Goal: Task Accomplishment & Management: Complete application form

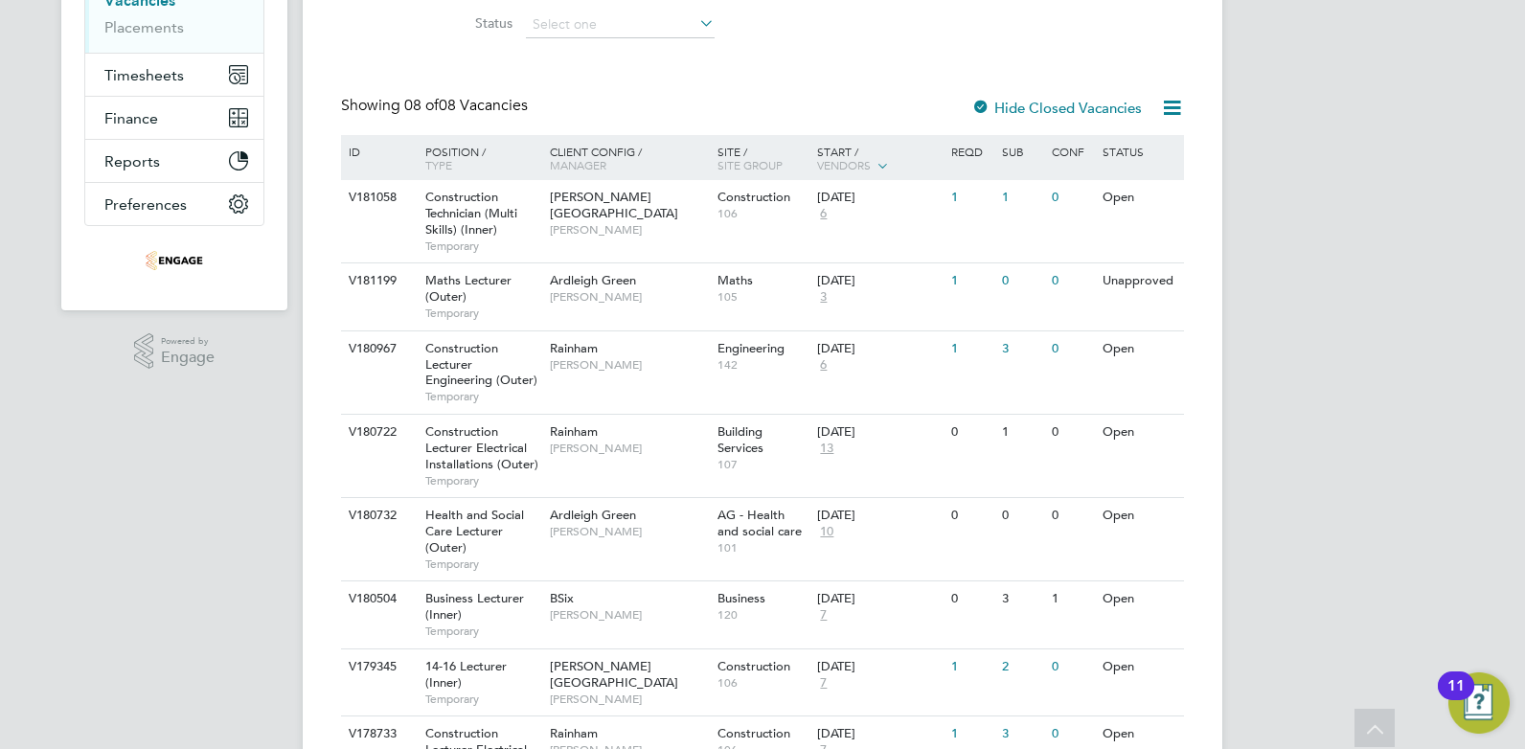
scroll to position [298, 0]
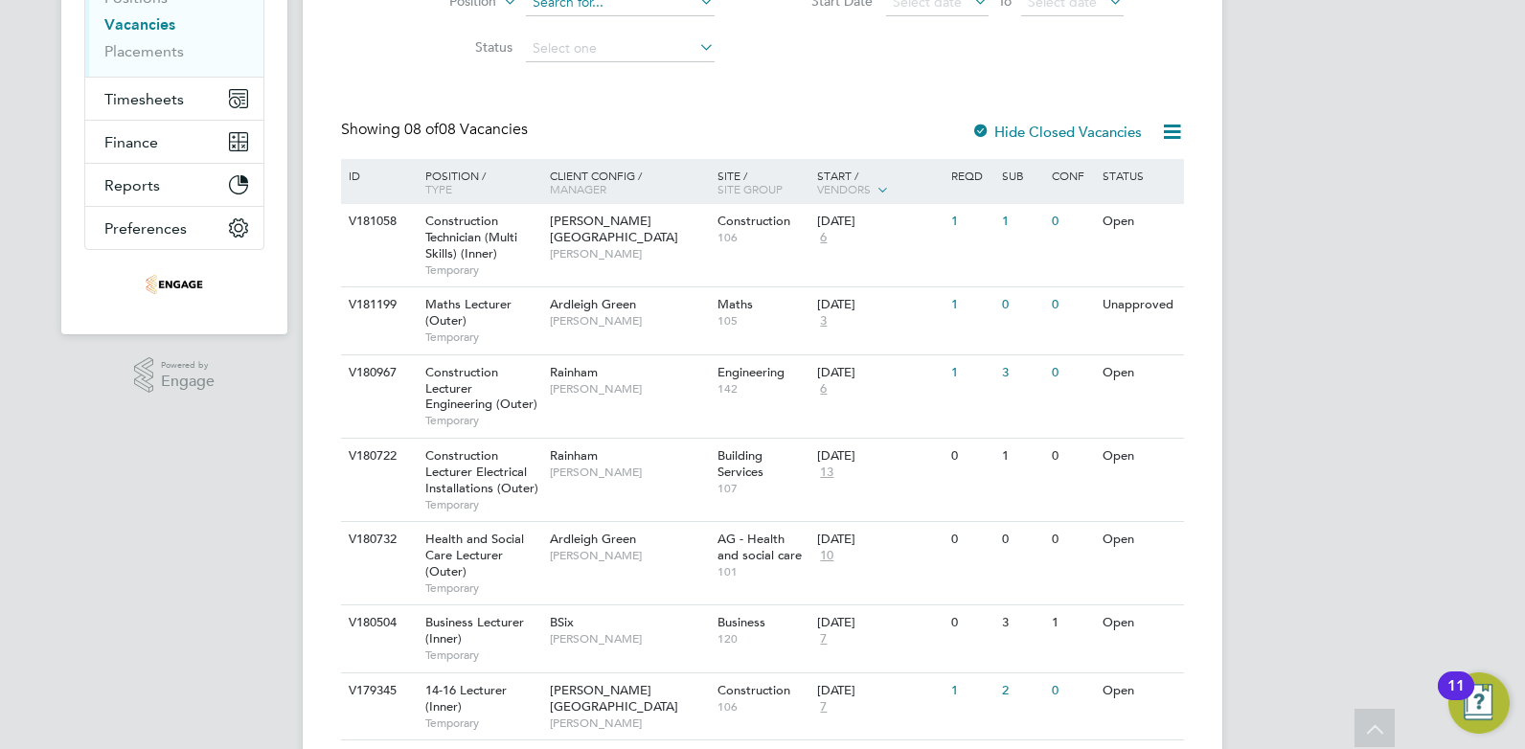
scroll to position [298, 0]
